Goal: Information Seeking & Learning: Learn about a topic

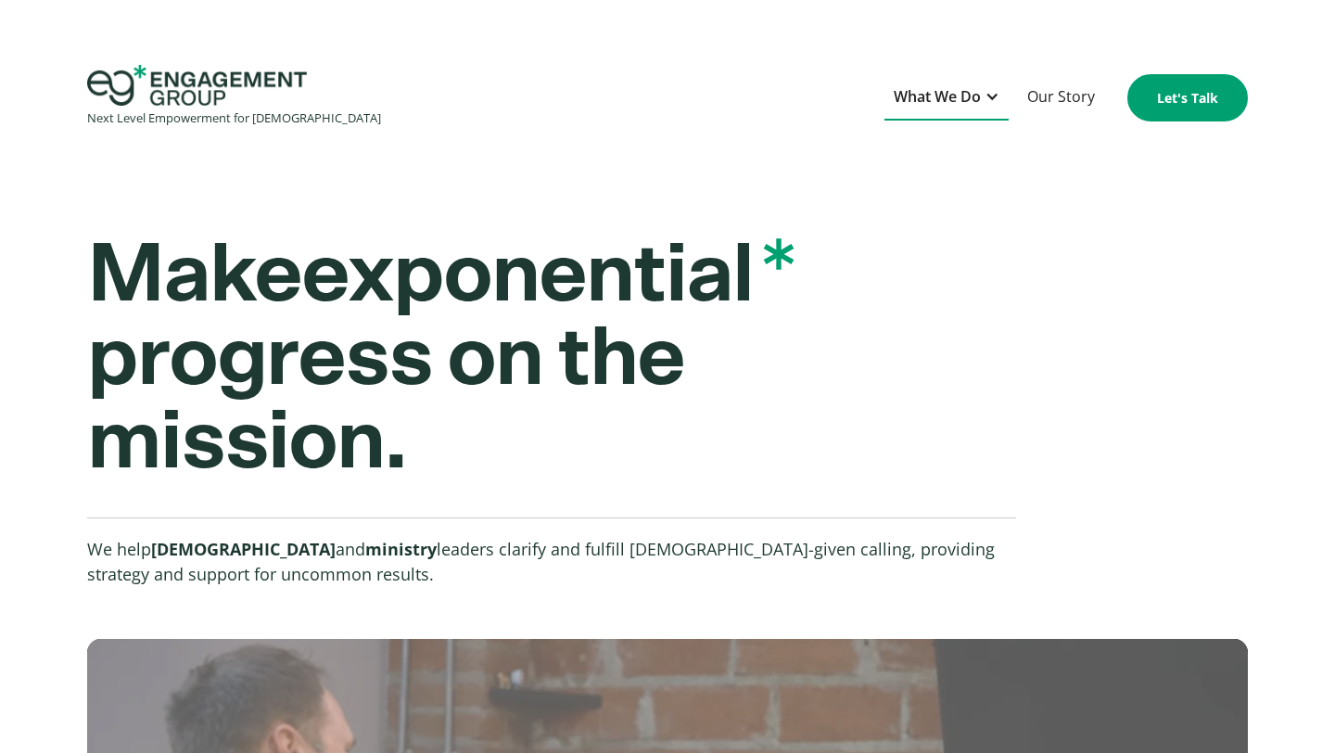
click at [903, 106] on div "What We Do" at bounding box center [937, 96] width 87 height 25
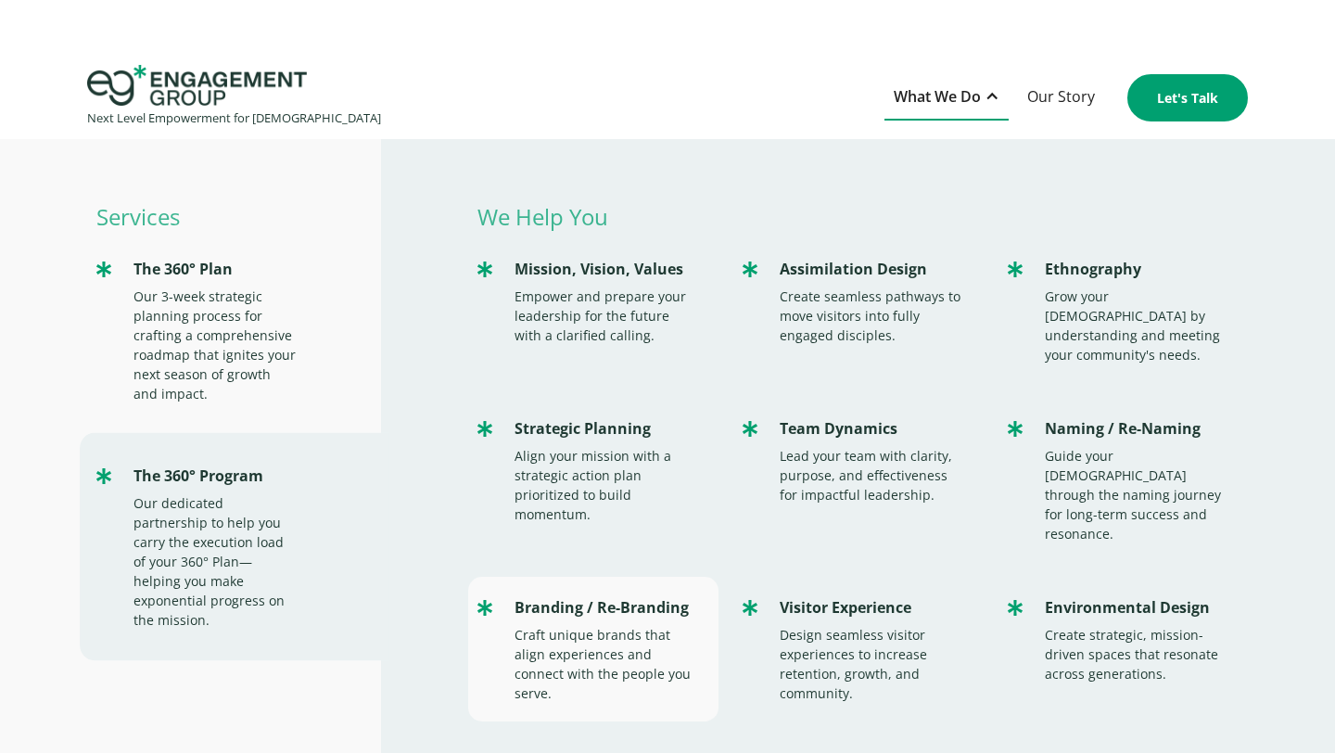
click at [618, 583] on div "Branding / Re-Branding Craft unique brands that align experiences and connect w…" at bounding box center [593, 649] width 250 height 145
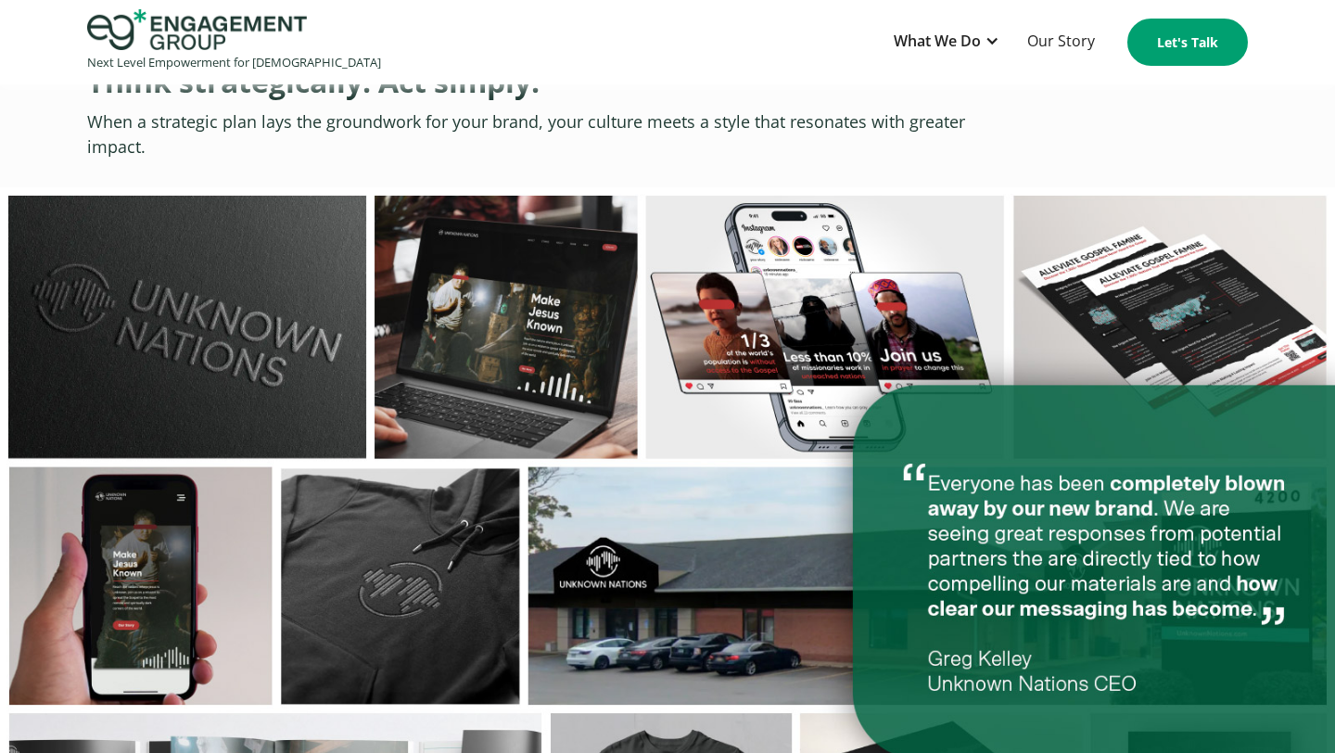
scroll to position [4744, 0]
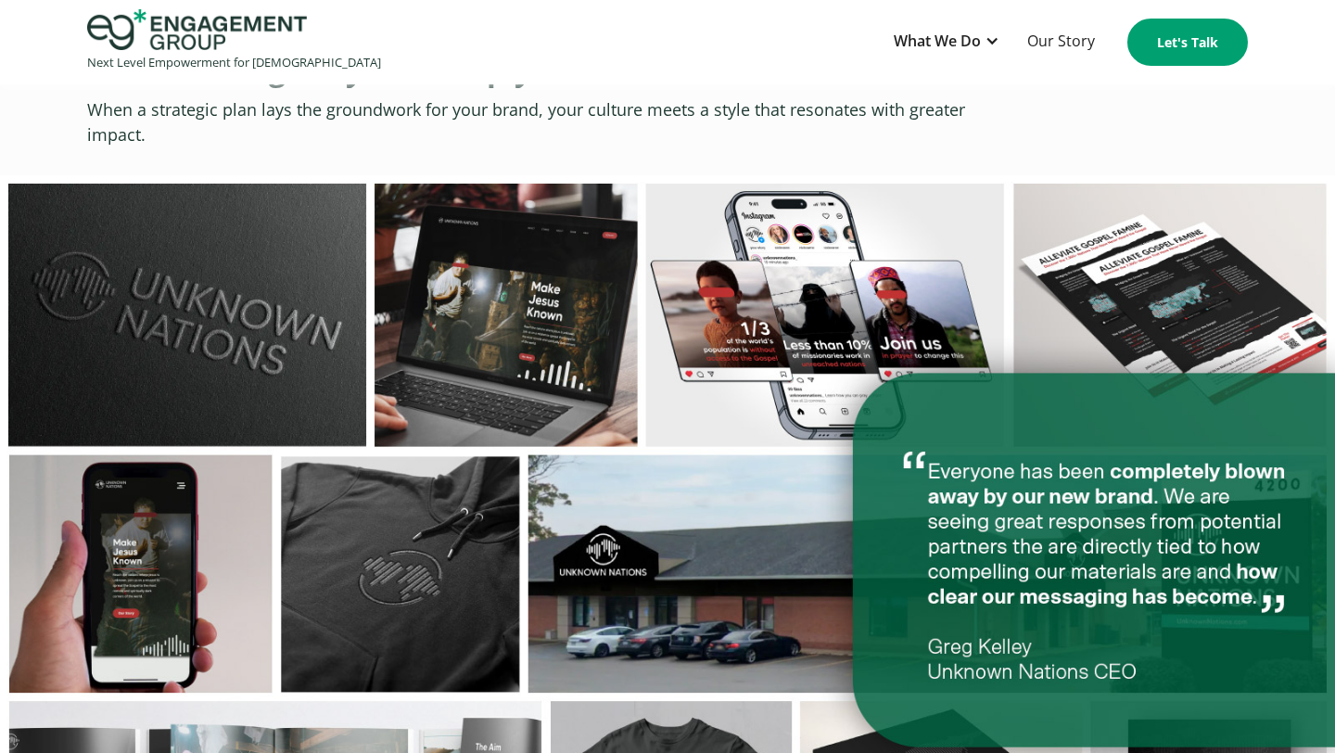
drag, startPoint x: 930, startPoint y: 384, endPoint x: 1141, endPoint y: 474, distance: 229.7
click at [1141, 474] on img at bounding box center [667, 559] width 1335 height 769
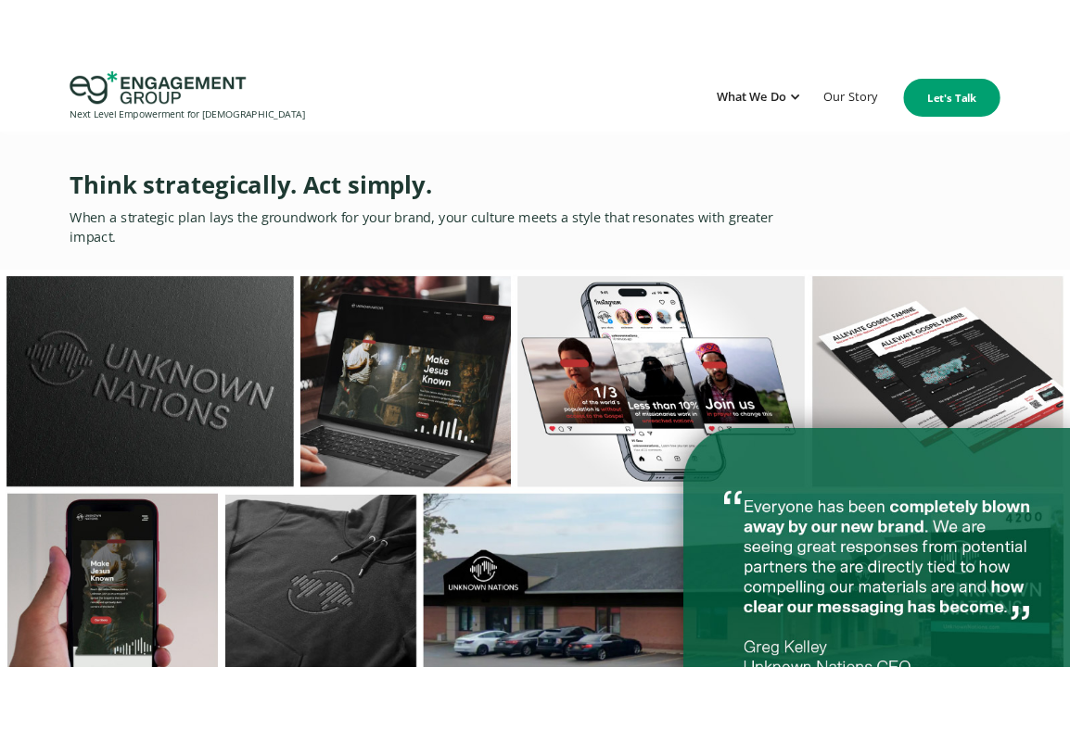
scroll to position [4659, 0]
